Goal: Task Accomplishment & Management: Manage account settings

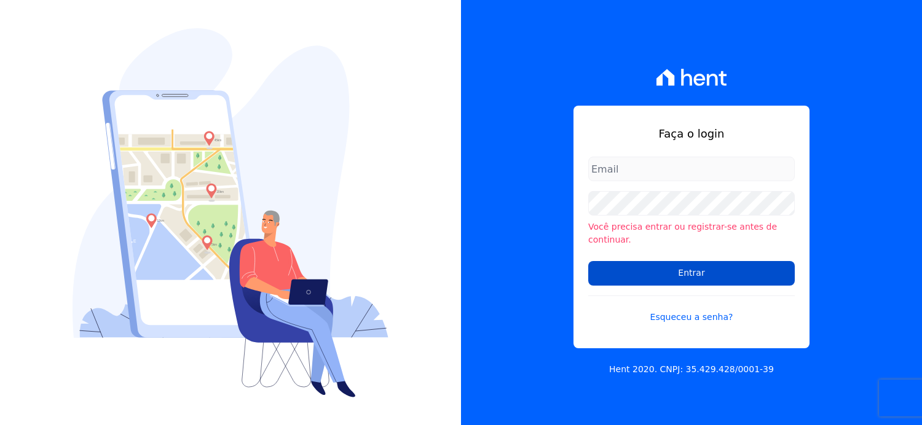
type input "[EMAIL_ADDRESS][DOMAIN_NAME]"
click at [689, 269] on input "Entrar" at bounding box center [691, 273] width 207 height 25
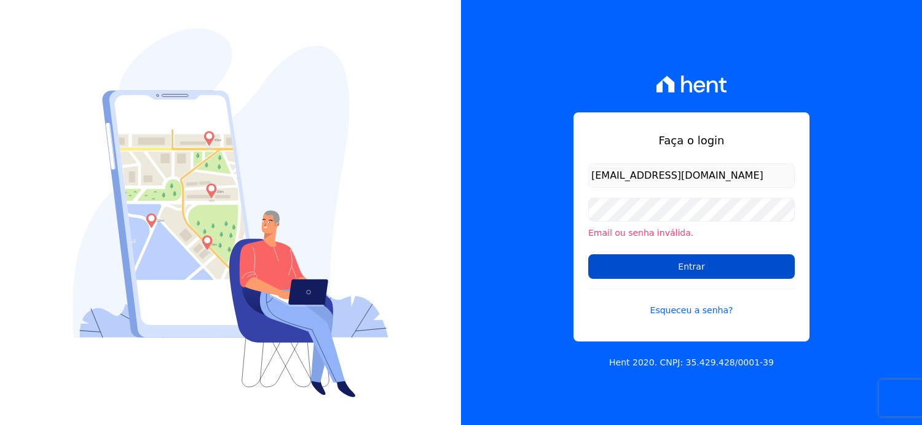
click at [697, 267] on input "Entrar" at bounding box center [691, 267] width 207 height 25
click at [674, 264] on input "Entrar" at bounding box center [691, 267] width 207 height 25
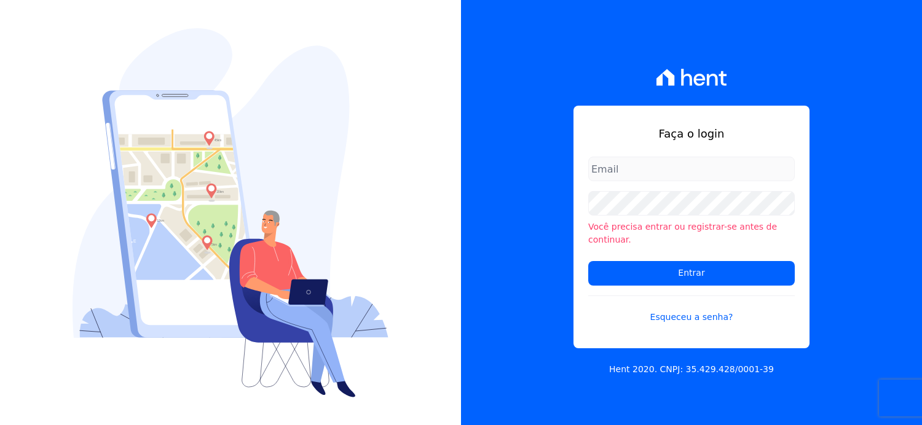
type input "[EMAIL_ADDRESS][DOMAIN_NAME]"
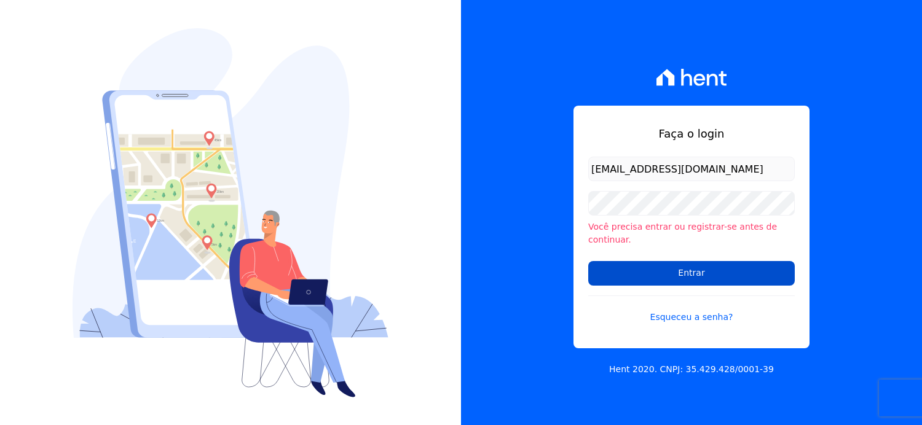
click at [694, 271] on input "Entrar" at bounding box center [691, 273] width 207 height 25
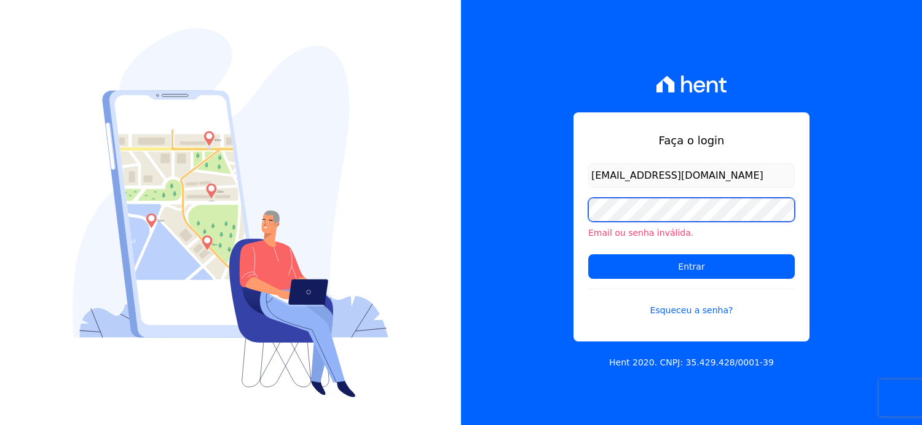
click at [538, 224] on div "Faça o login arianne@petraeng.com.br Email ou senha inválida. Entrar Esqueceu a…" at bounding box center [691, 212] width 461 height 425
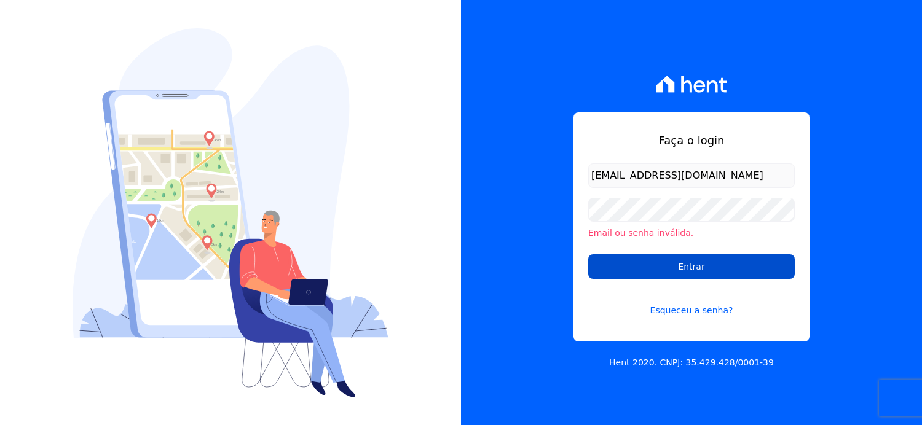
click at [628, 269] on input "Entrar" at bounding box center [691, 267] width 207 height 25
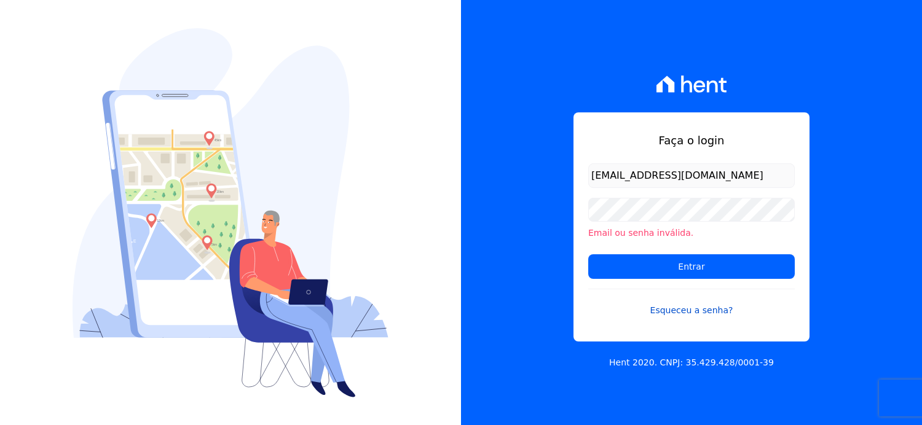
click at [700, 310] on link "Esqueceu a senha?" at bounding box center [691, 303] width 207 height 28
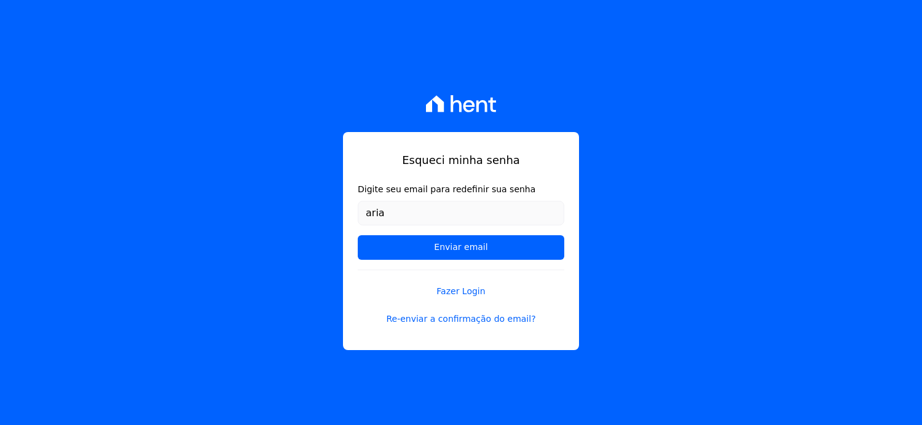
type input "[EMAIL_ADDRESS][DOMAIN_NAME]"
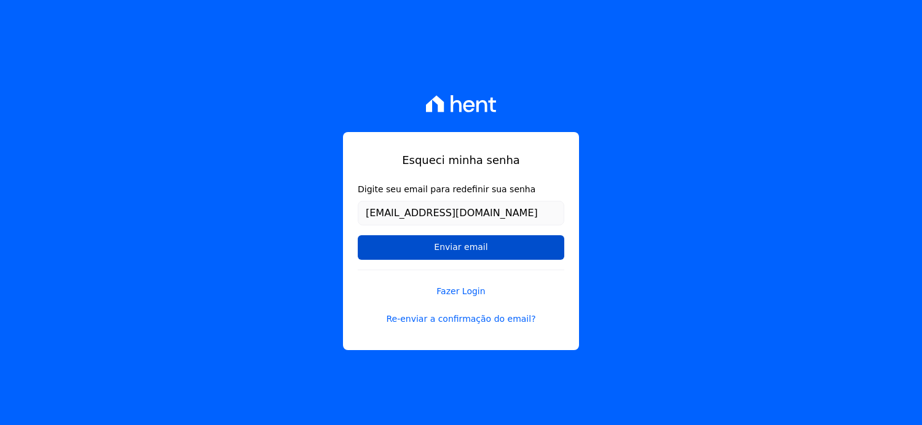
click at [469, 244] on input "Enviar email" at bounding box center [461, 247] width 207 height 25
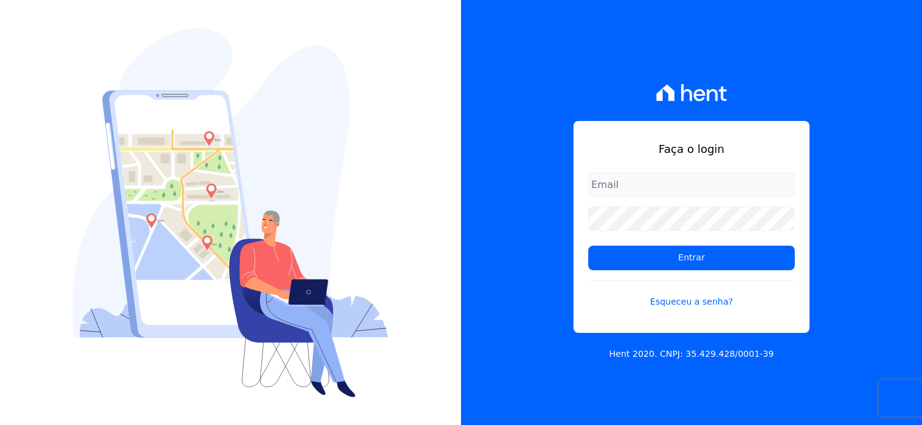
type input "[EMAIL_ADDRESS][DOMAIN_NAME]"
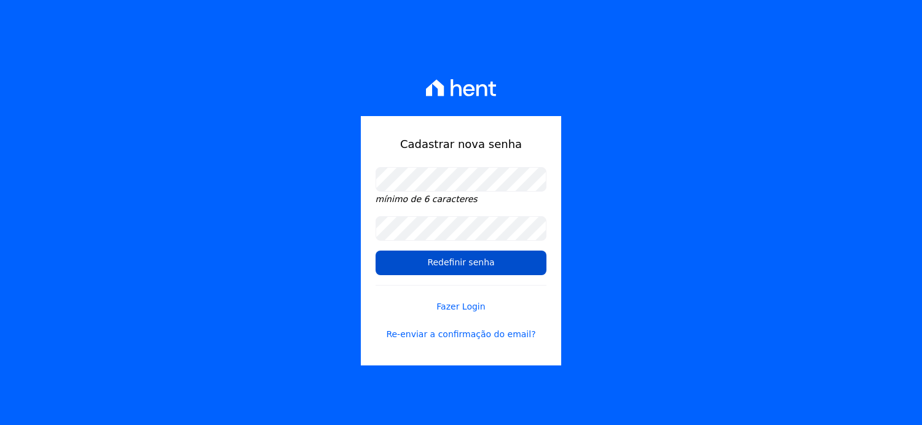
click at [443, 260] on input "Redefinir senha" at bounding box center [462, 263] width 172 height 25
click at [464, 264] on input "Redefinir senha" at bounding box center [462, 263] width 172 height 25
click at [465, 264] on input "Redefinir senha" at bounding box center [462, 263] width 172 height 25
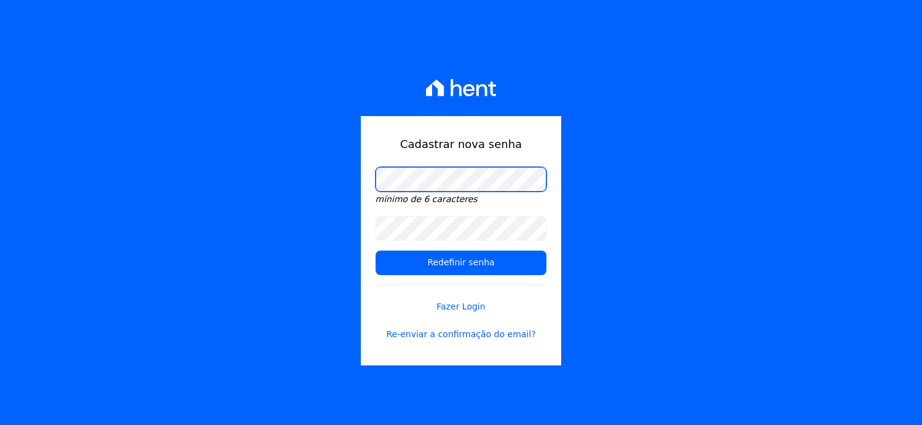
click at [310, 210] on div "Cadastrar nova senha mínimo de 6 caracteres Redefinir senha Fazer Login Re-envi…" at bounding box center [461, 212] width 922 height 425
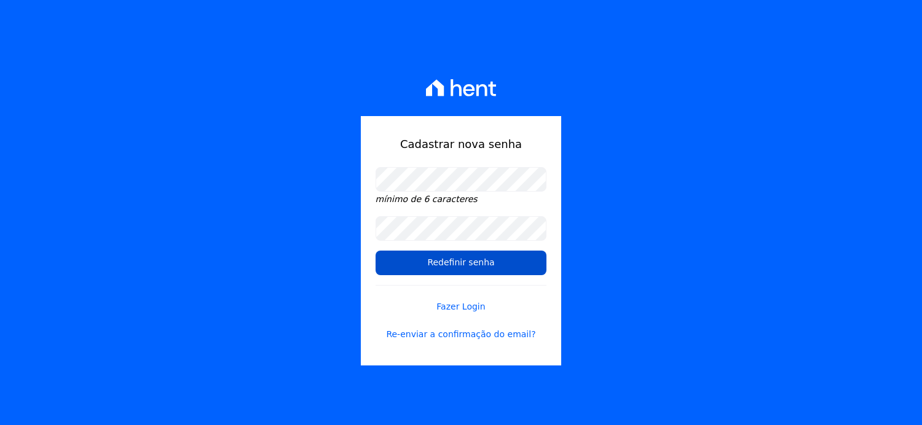
click at [465, 265] on input "Redefinir senha" at bounding box center [462, 263] width 172 height 25
click at [459, 303] on link "Fazer Login" at bounding box center [462, 299] width 172 height 28
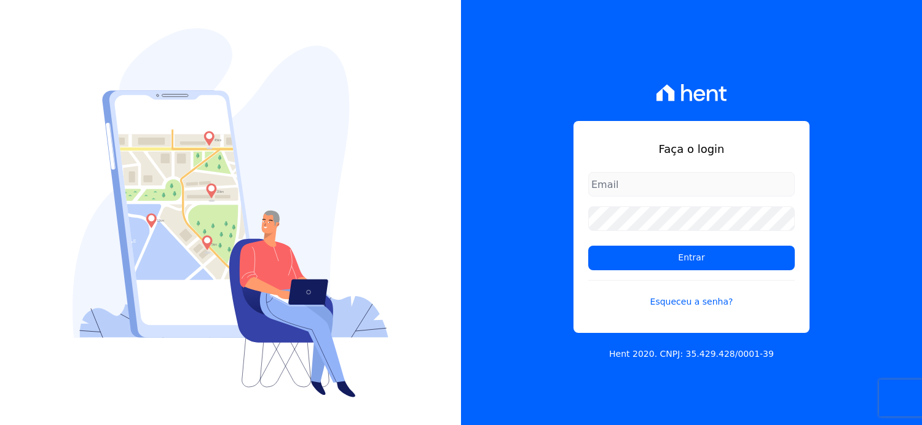
type input "arianne@petraeng.com.br"
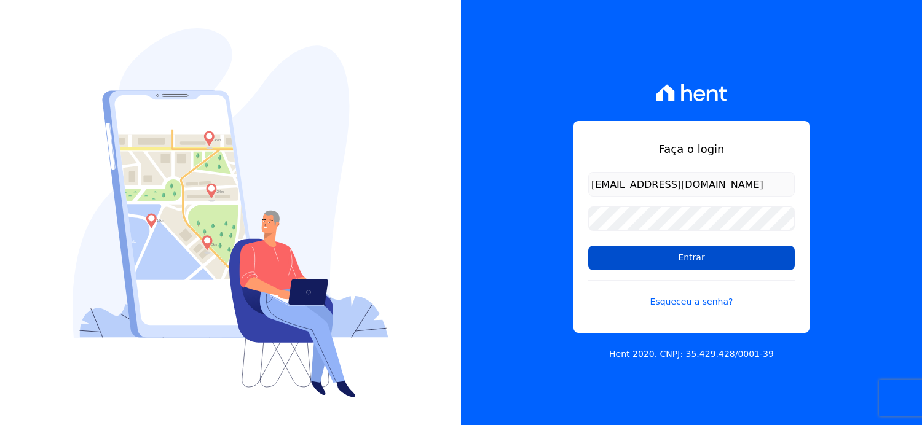
click at [693, 259] on input "Entrar" at bounding box center [691, 258] width 207 height 25
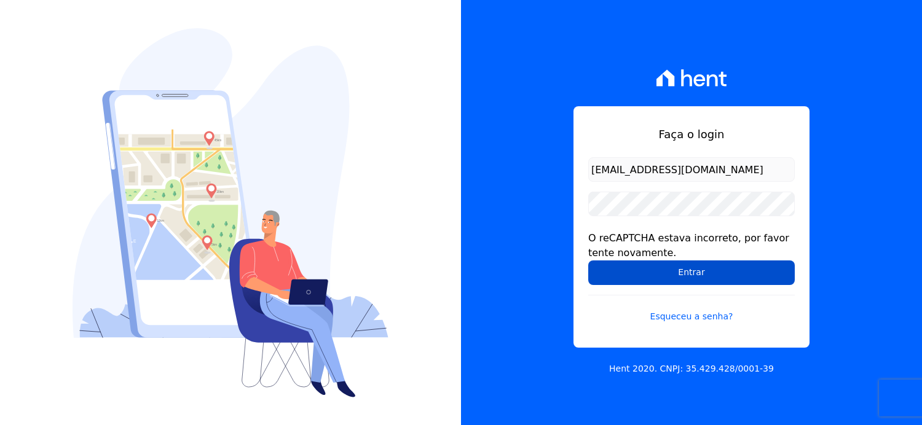
click at [687, 276] on input "Entrar" at bounding box center [691, 273] width 207 height 25
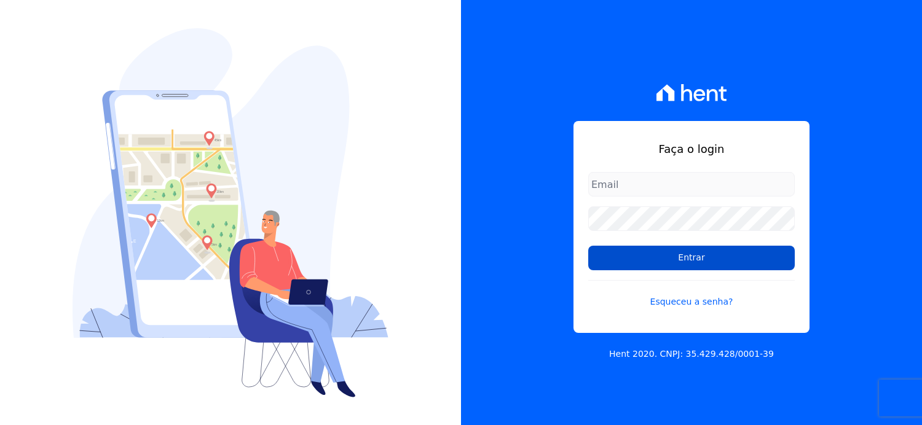
type input "[EMAIL_ADDRESS][DOMAIN_NAME]"
click at [696, 257] on input "Entrar" at bounding box center [691, 258] width 207 height 25
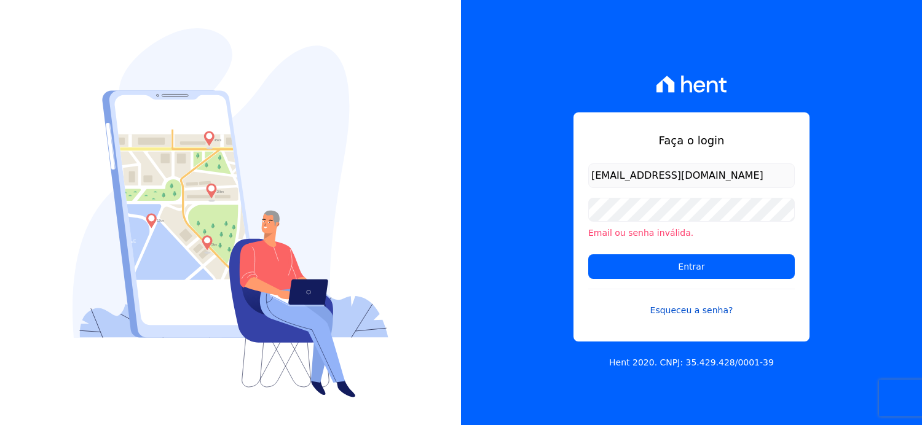
click at [693, 316] on link "Esqueceu a senha?" at bounding box center [691, 303] width 207 height 28
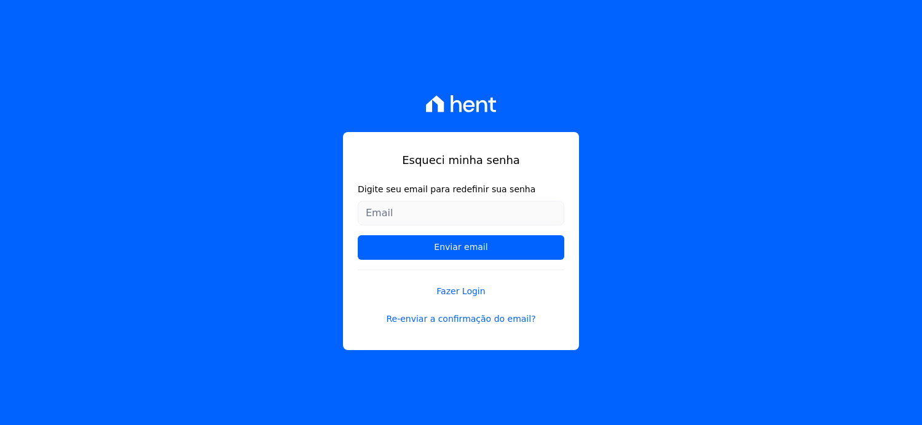
click at [474, 219] on input "Digite seu email para redefinir sua senha" at bounding box center [461, 213] width 207 height 25
type input "[EMAIL_ADDRESS][DOMAIN_NAME]"
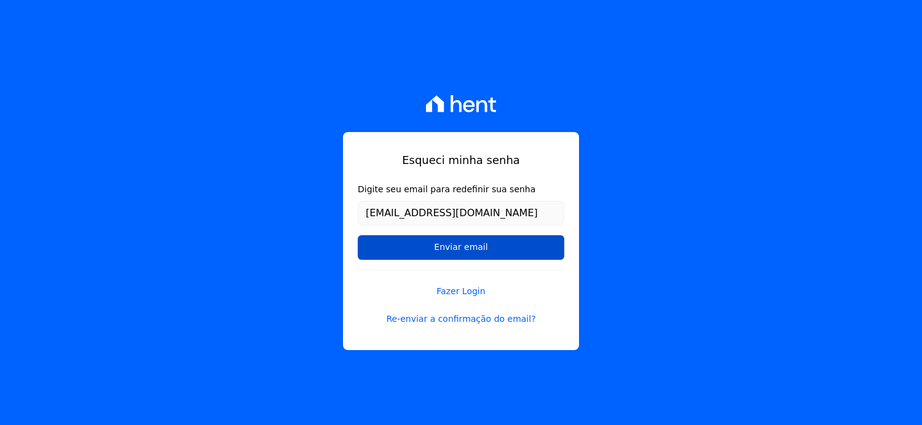
click at [457, 248] on input "Enviar email" at bounding box center [461, 247] width 207 height 25
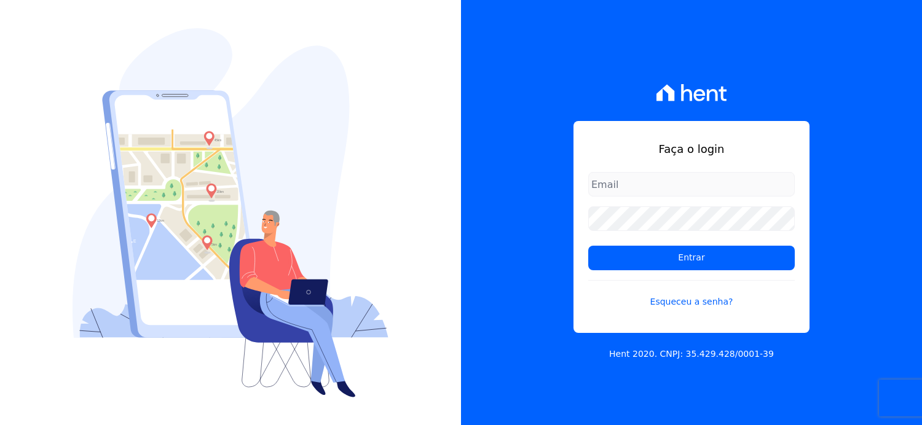
type input "arianne@petraeng.com.br"
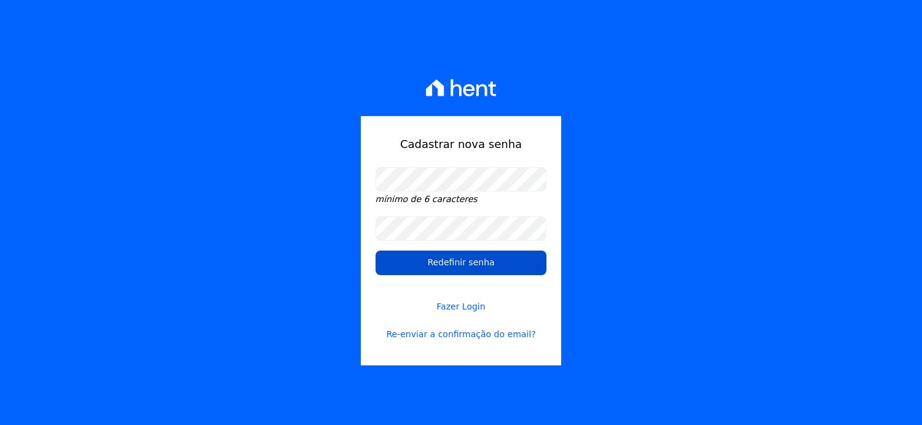
click at [428, 267] on input "Redefinir senha" at bounding box center [462, 263] width 172 height 25
click at [454, 266] on input "Redefinir senha" at bounding box center [462, 263] width 172 height 25
click at [482, 261] on input "Redefinir senha" at bounding box center [462, 263] width 172 height 25
click at [452, 262] on input "Redefinir senha" at bounding box center [462, 263] width 172 height 25
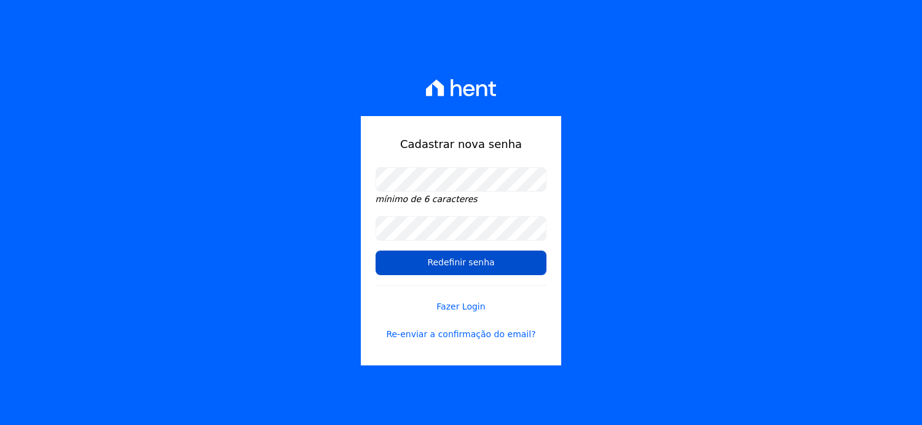
click at [457, 268] on input "Redefinir senha" at bounding box center [462, 263] width 172 height 25
click at [456, 268] on input "Redefinir senha" at bounding box center [462, 263] width 172 height 25
